Goal: Check status: Check status

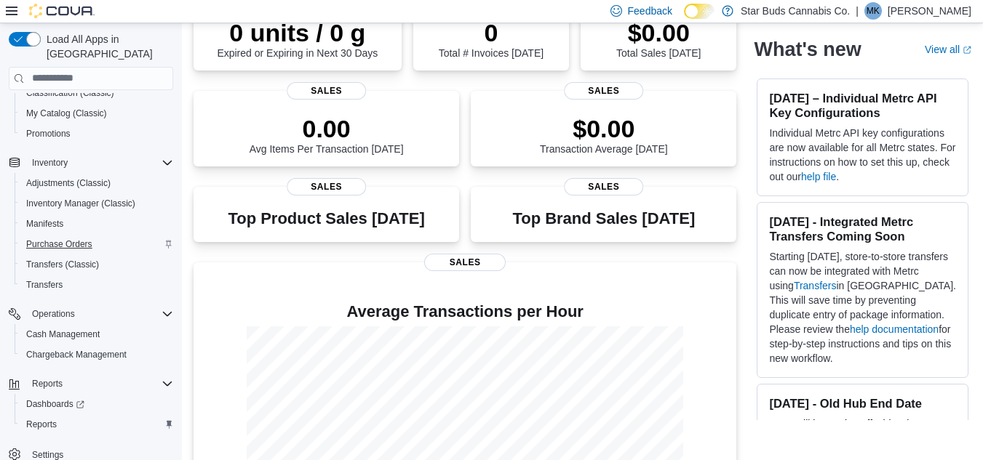
scroll to position [146, 0]
click at [49, 418] on span "Reports" at bounding box center [41, 424] width 31 height 12
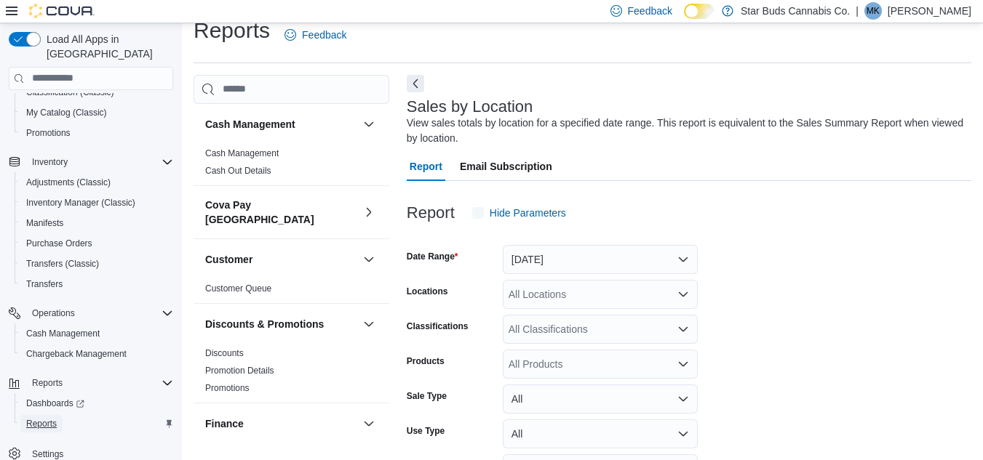
scroll to position [49, 0]
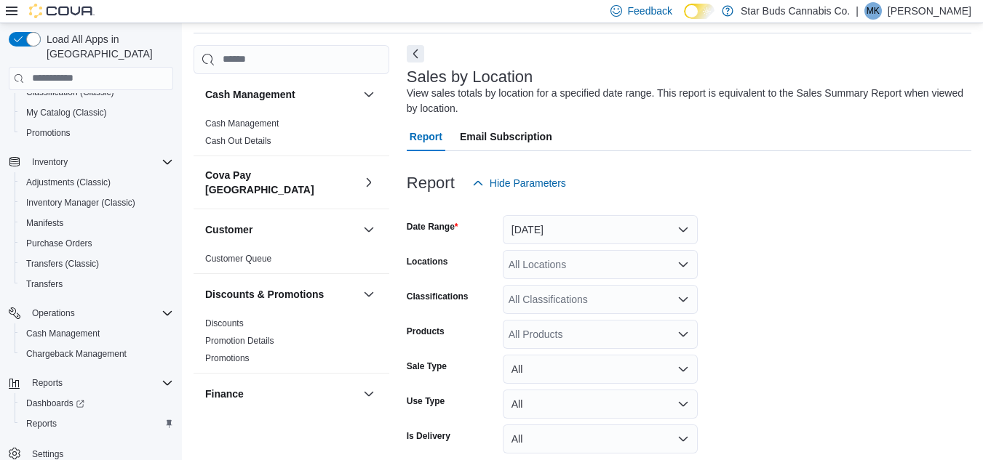
click at [542, 260] on div "All Locations" at bounding box center [600, 264] width 195 height 29
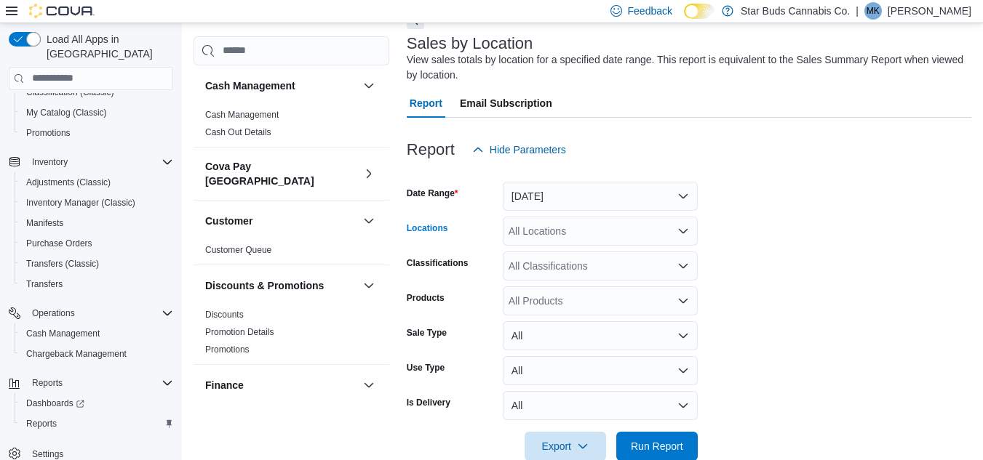
scroll to position [112, 0]
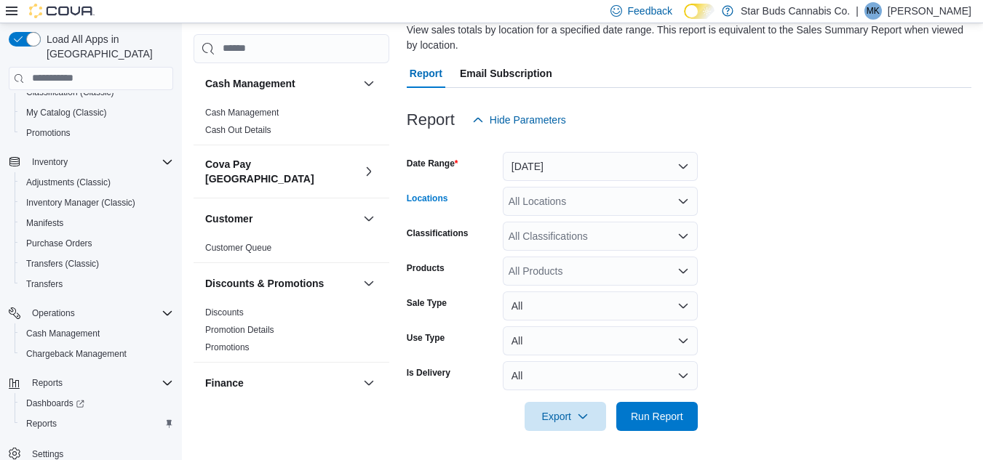
click at [545, 202] on div "All Locations" at bounding box center [600, 201] width 195 height 29
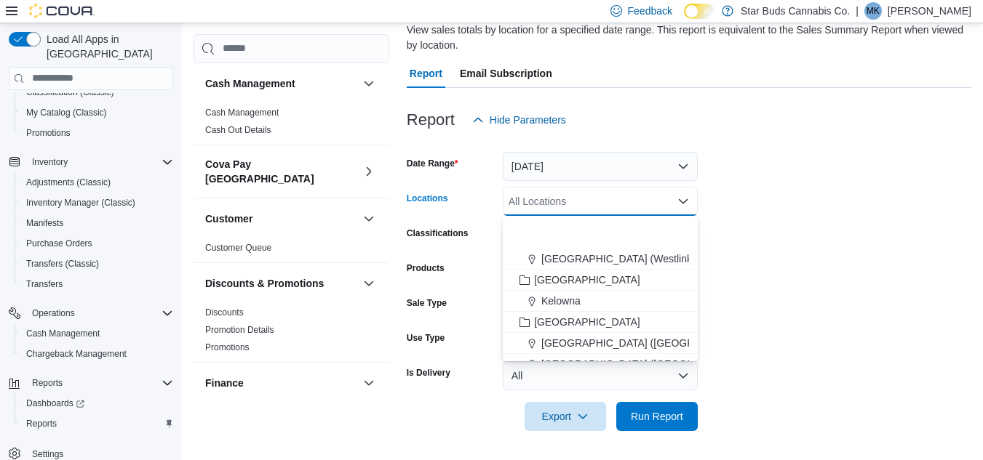
scroll to position [145, 0]
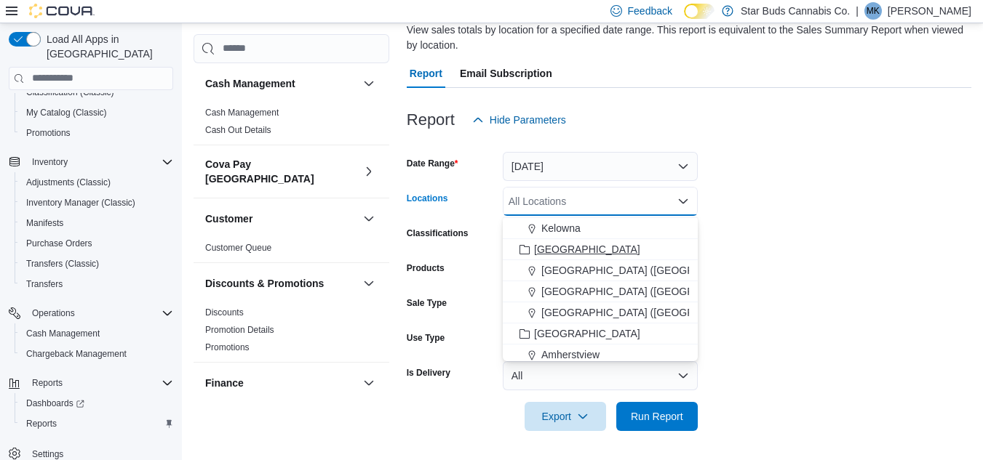
click at [557, 249] on span "[GEOGRAPHIC_DATA]" at bounding box center [587, 249] width 106 height 15
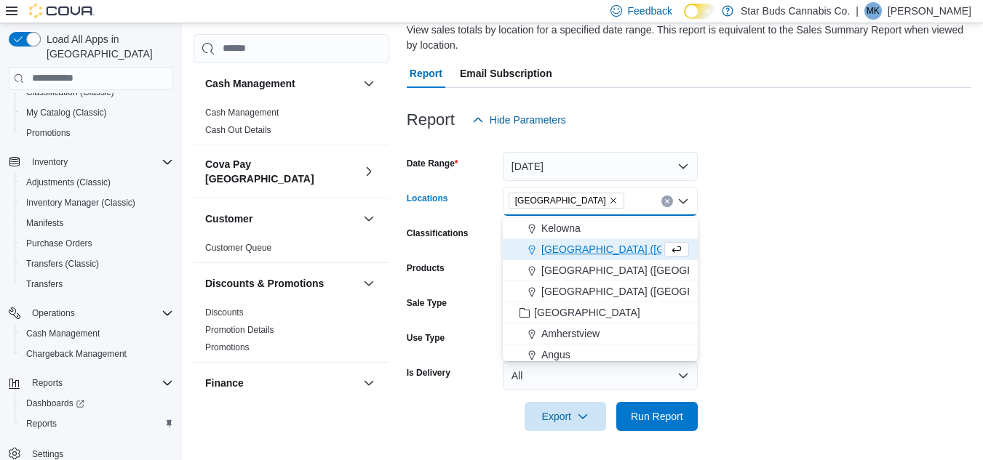
click at [788, 380] on form "Date Range [DATE] Locations [GEOGRAPHIC_DATA] Combo box. Selected. [GEOGRAPHIC_…" at bounding box center [689, 283] width 564 height 297
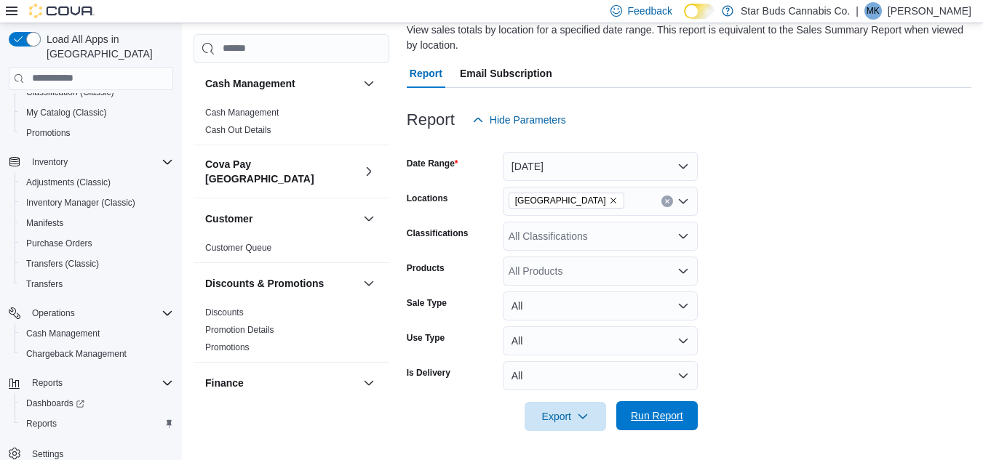
click at [671, 412] on span "Run Report" at bounding box center [657, 416] width 52 height 15
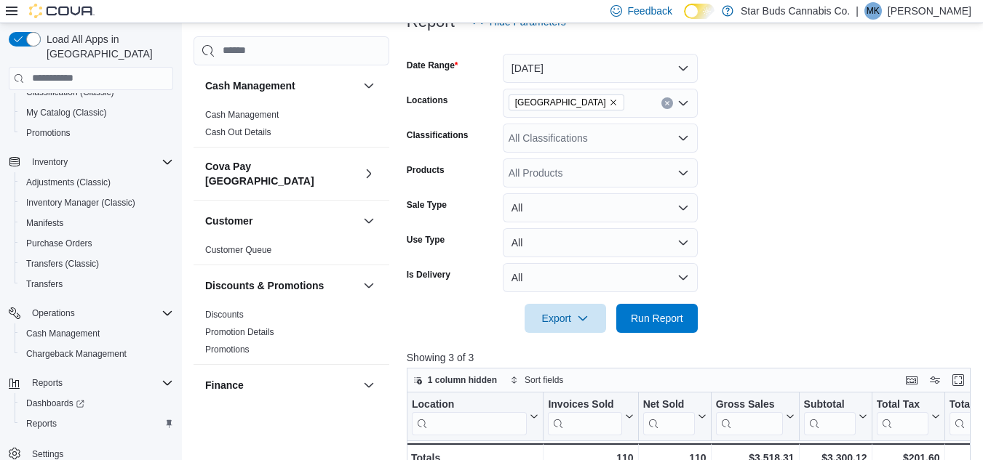
scroll to position [185, 0]
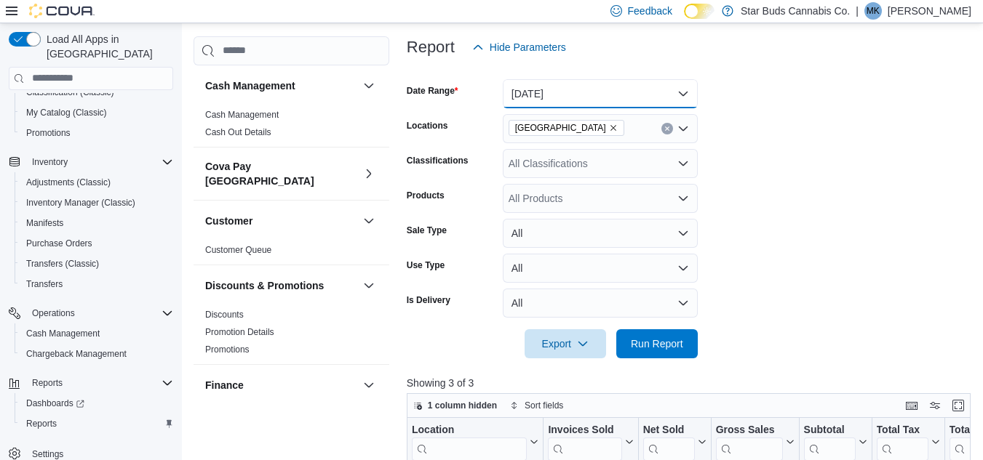
click at [646, 90] on button "[DATE]" at bounding box center [600, 93] width 195 height 29
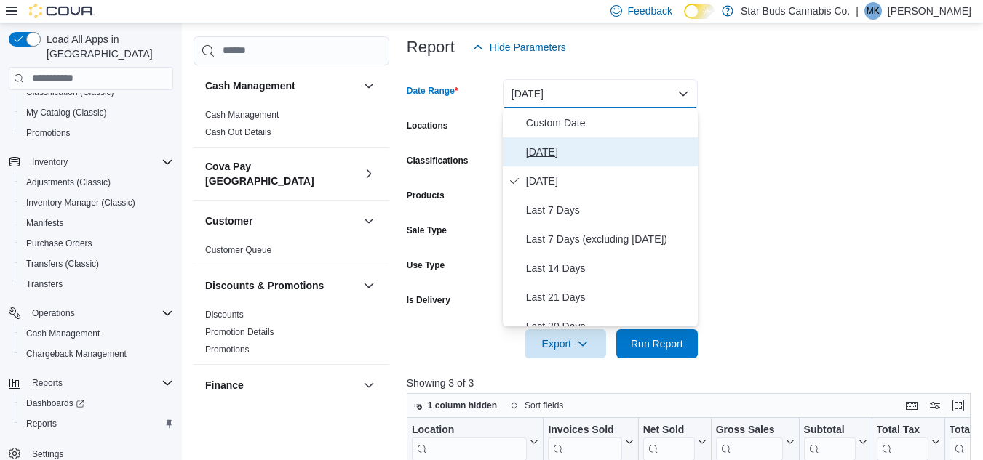
click at [620, 144] on span "[DATE]" at bounding box center [609, 151] width 166 height 17
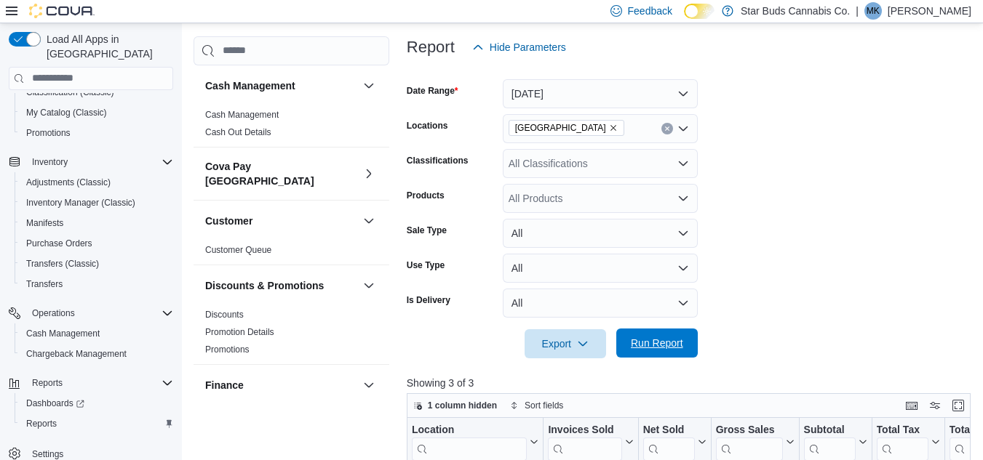
click at [673, 337] on span "Run Report" at bounding box center [657, 343] width 52 height 15
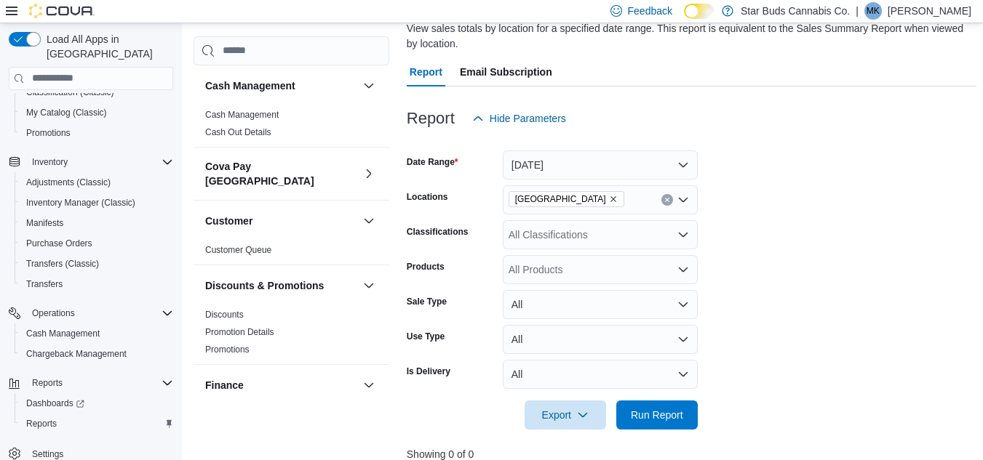
scroll to position [112, 0]
